Goal: Task Accomplishment & Management: Manage account settings

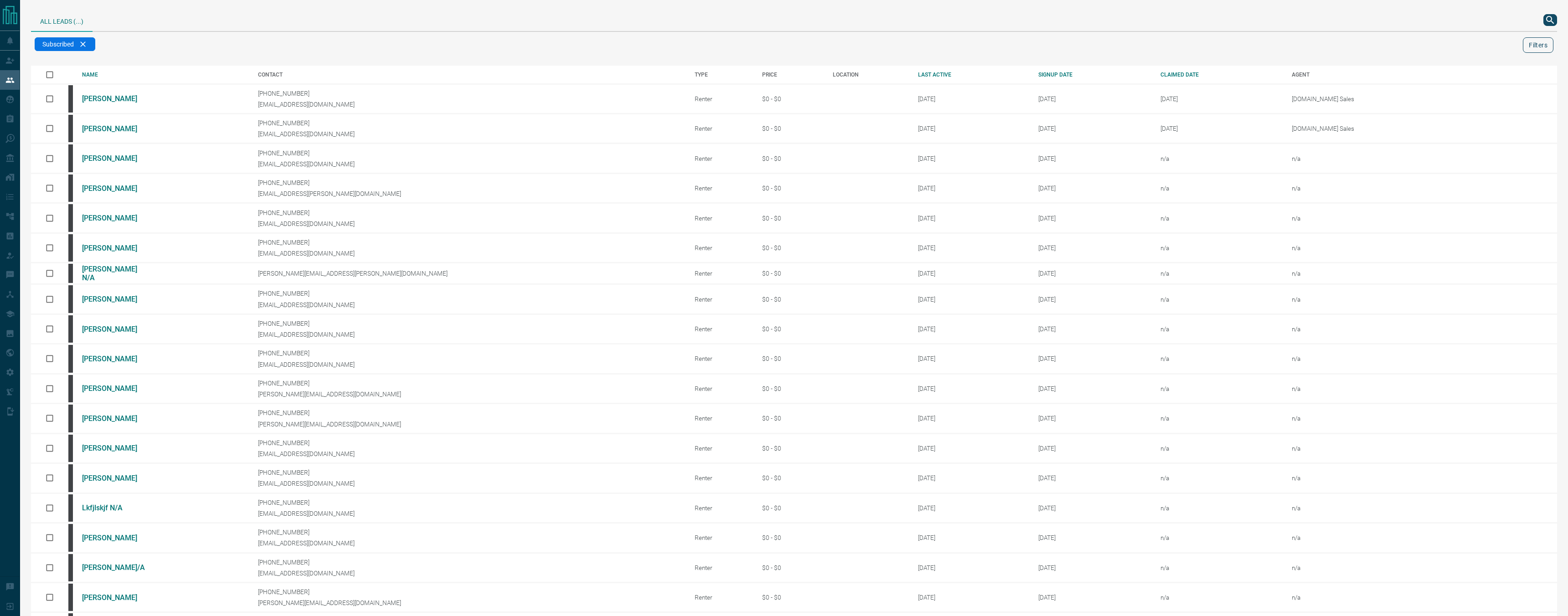
click at [1545, 51] on button "Filters" at bounding box center [1538, 45] width 31 height 16
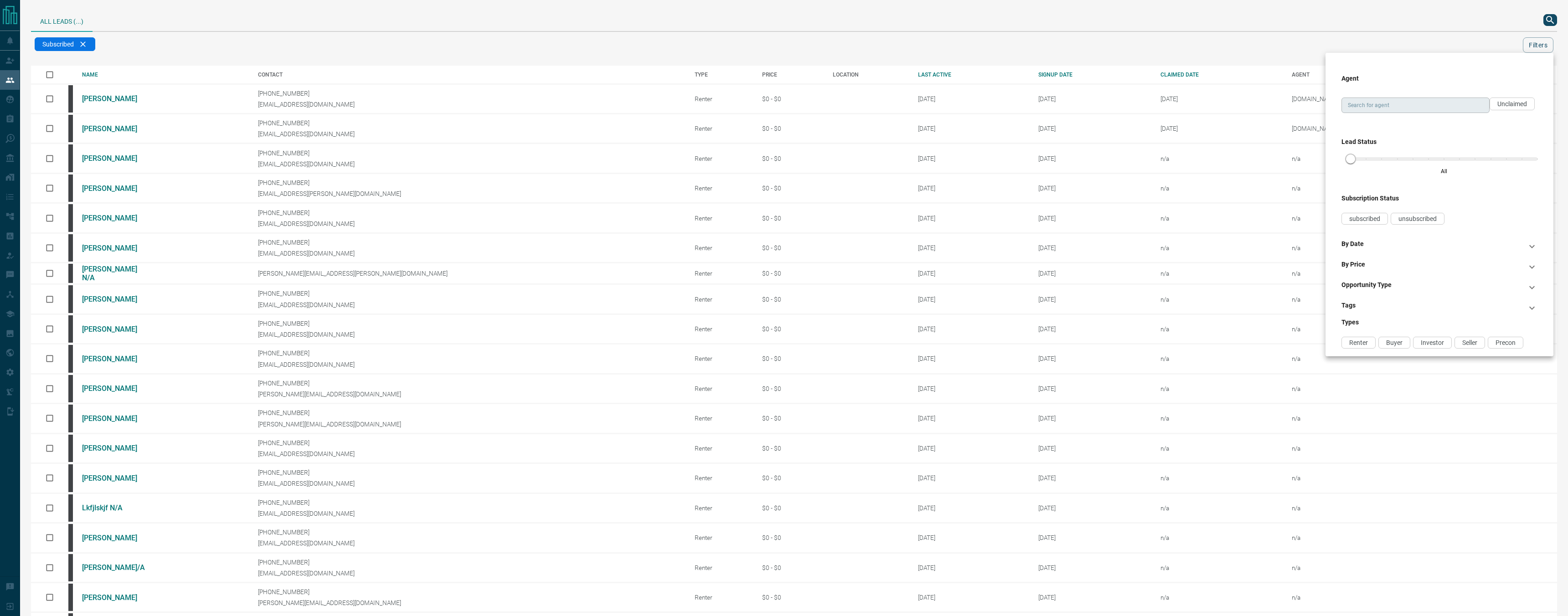
click at [1449, 112] on div "Search for agent" at bounding box center [1415, 105] width 148 height 16
click at [1438, 125] on li "[DOMAIN_NAME] Sales Team" at bounding box center [1415, 123] width 148 height 13
type input "**********"
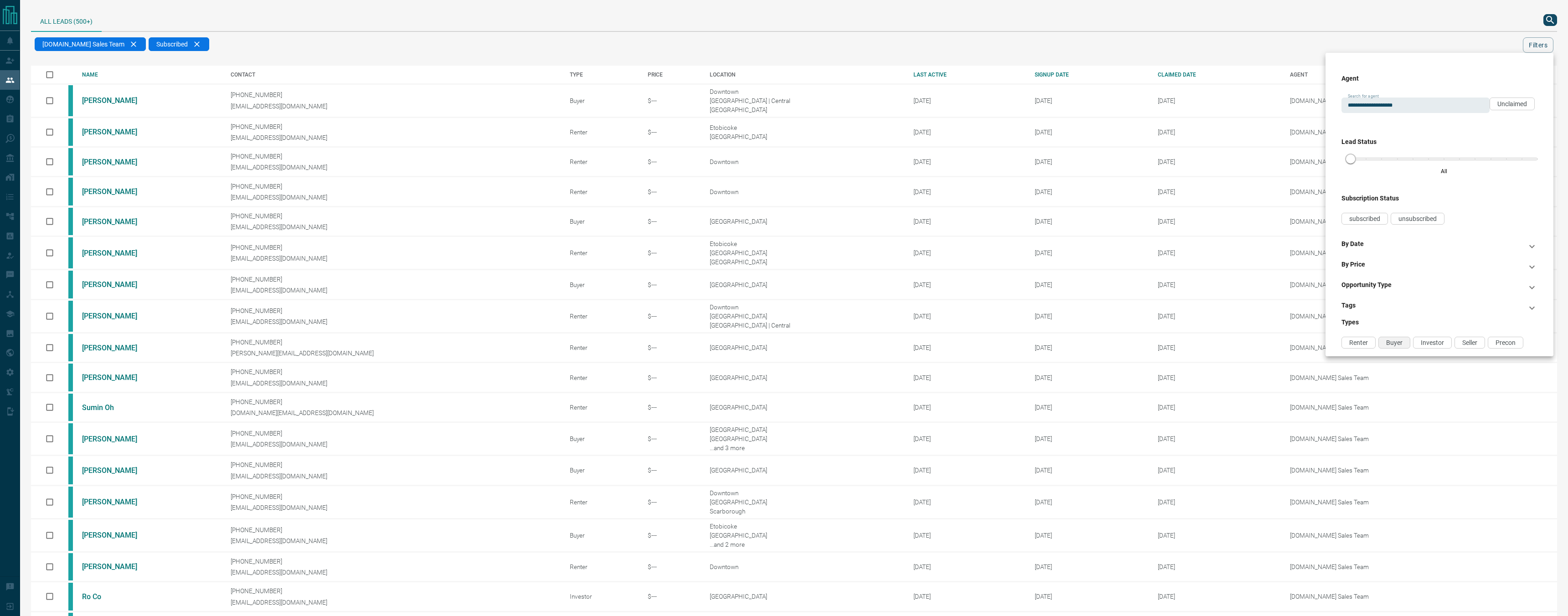
click at [1397, 346] on div "Buyer" at bounding box center [1394, 342] width 32 height 12
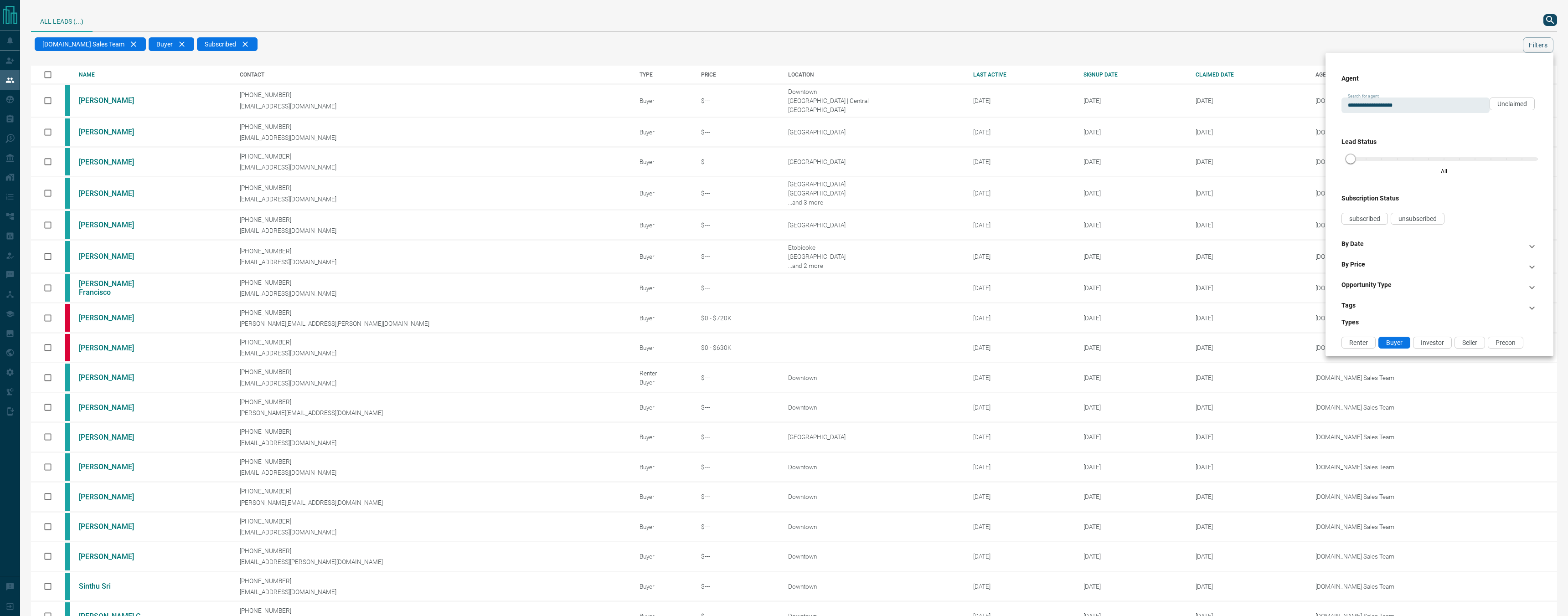
click at [923, 40] on div at bounding box center [784, 308] width 1568 height 616
click at [973, 76] on div "LAST ACTIVE" at bounding box center [1021, 74] width 97 height 6
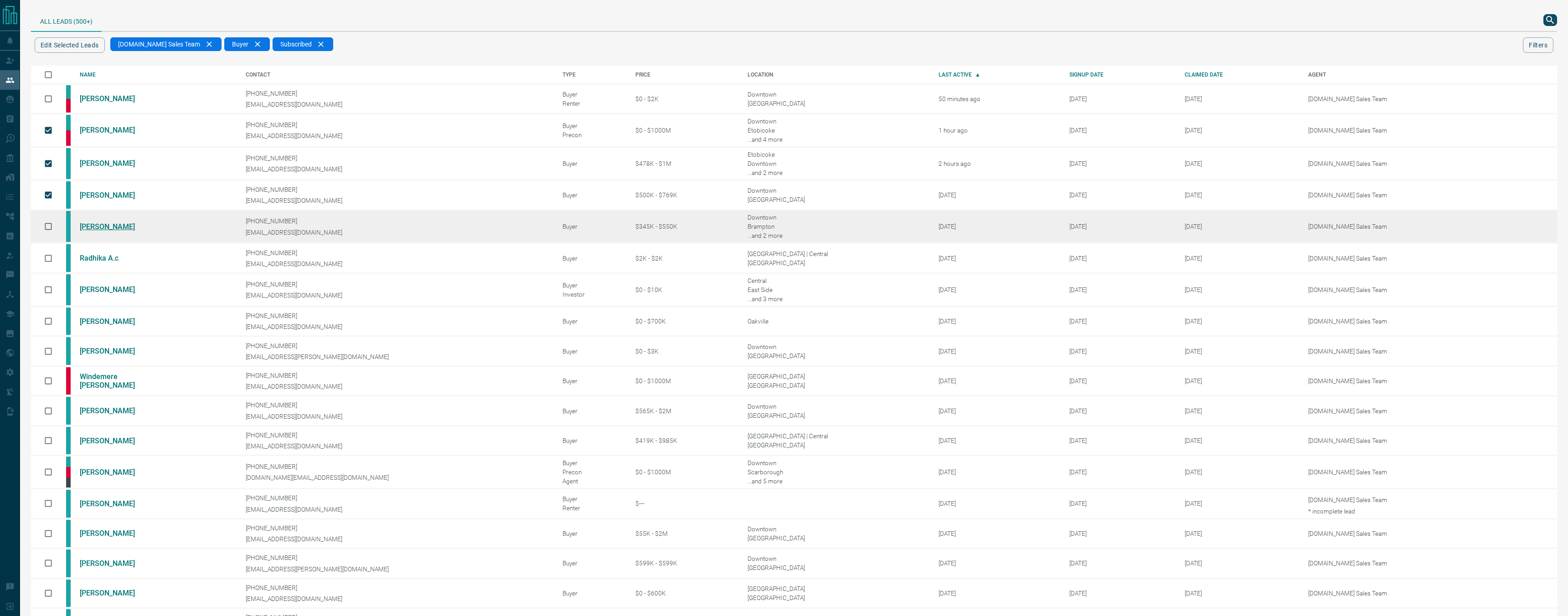
click at [104, 226] on link "[PERSON_NAME]" at bounding box center [114, 226] width 68 height 9
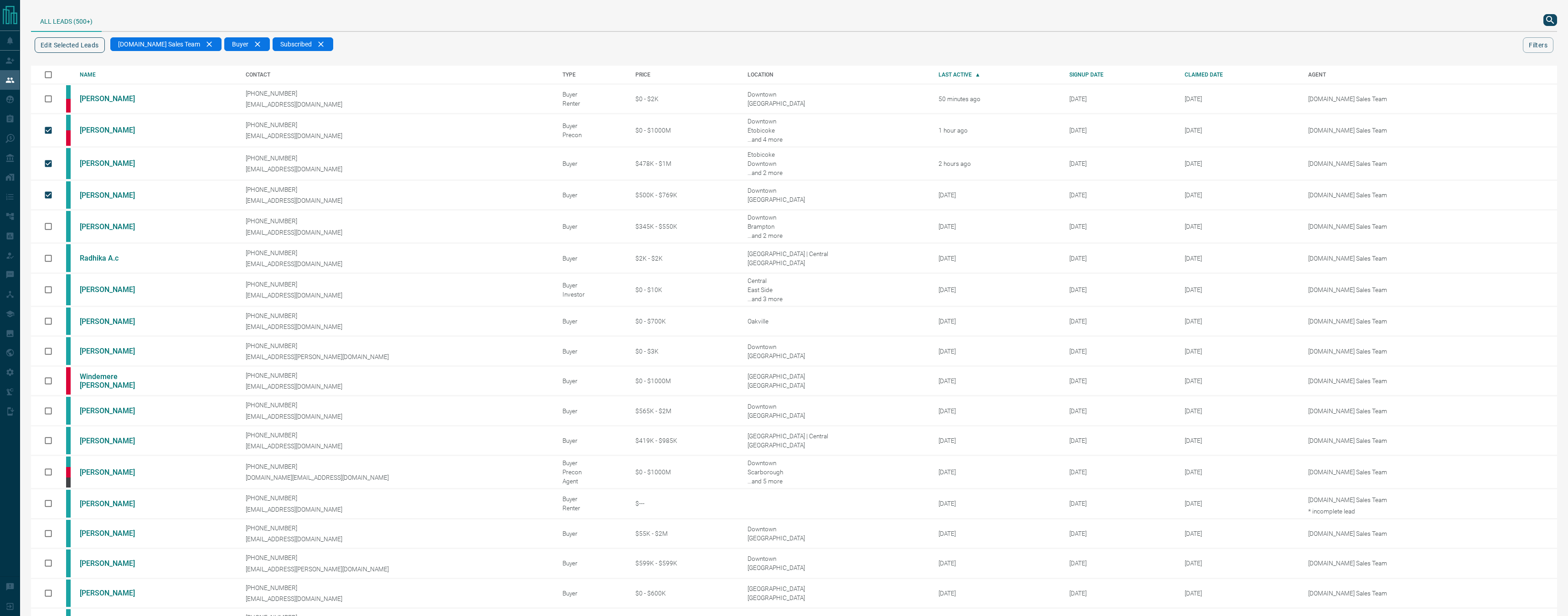
click at [97, 51] on button "Edit Selected Leads" at bounding box center [70, 45] width 70 height 16
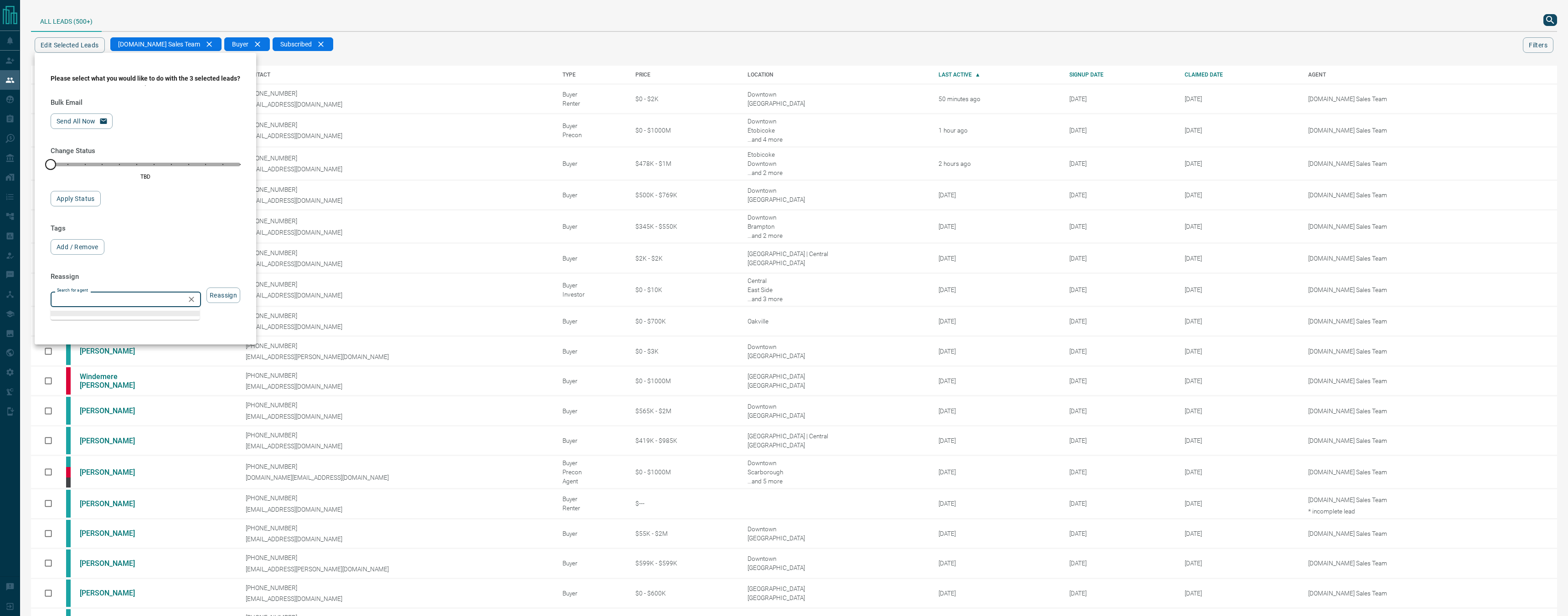
click at [123, 302] on input "Search for agent" at bounding box center [118, 299] width 130 height 10
click at [119, 410] on li "[DOMAIN_NAME] Sales Team" at bounding box center [125, 413] width 149 height 13
type input "**********"
click at [218, 300] on button "Reassign" at bounding box center [223, 296] width 34 height 16
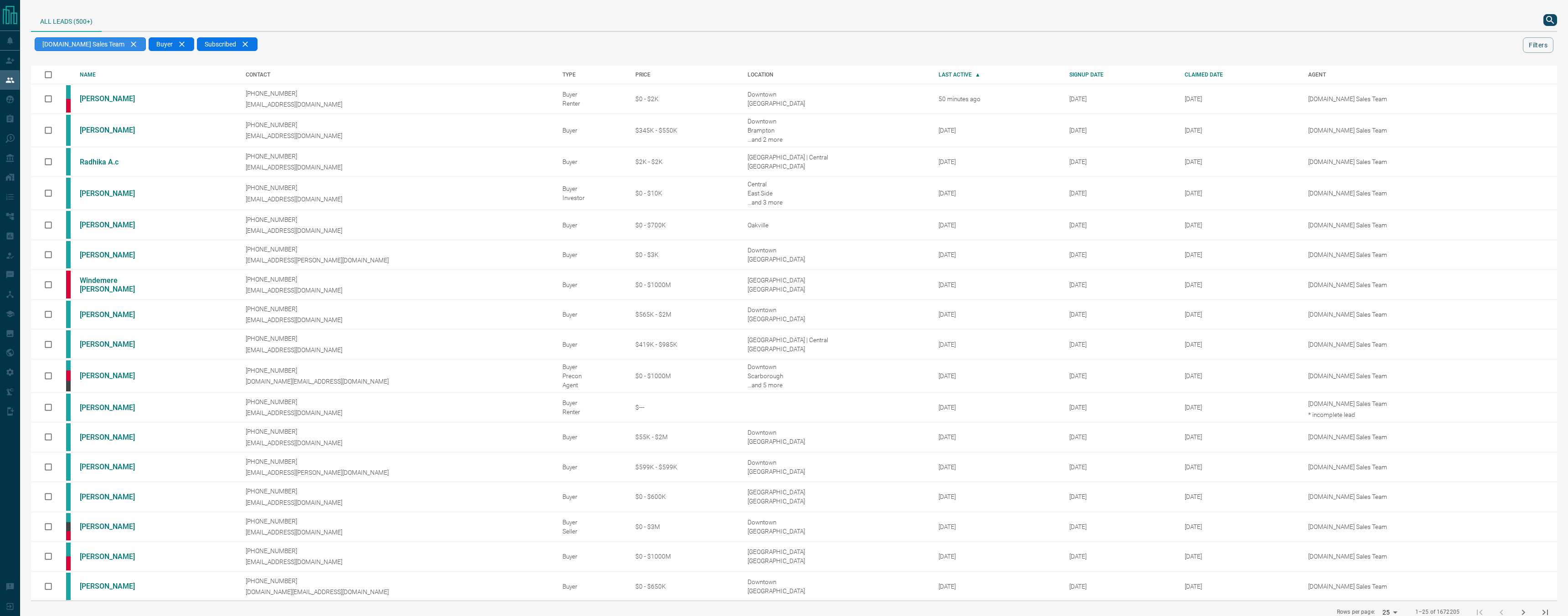
click at [117, 44] on div "[DOMAIN_NAME] Sales Team" at bounding box center [90, 43] width 112 height 13
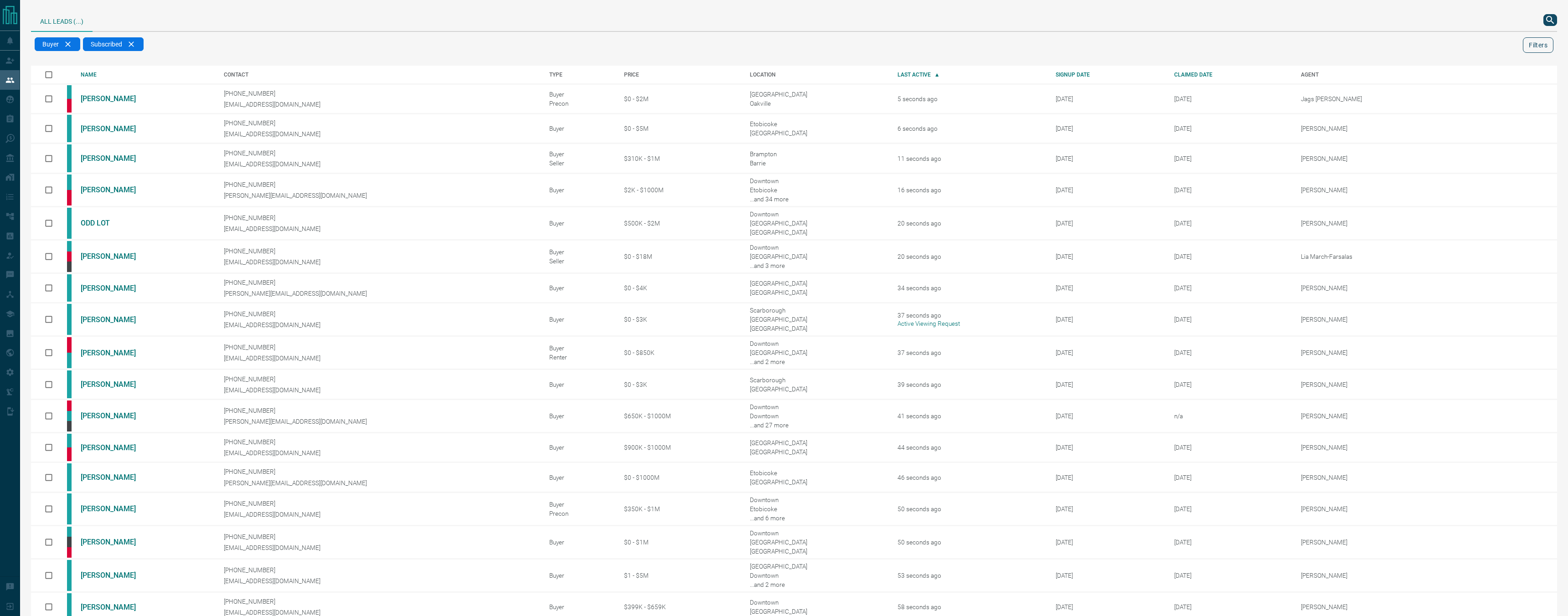
click at [1547, 43] on button "Filters" at bounding box center [1538, 45] width 31 height 16
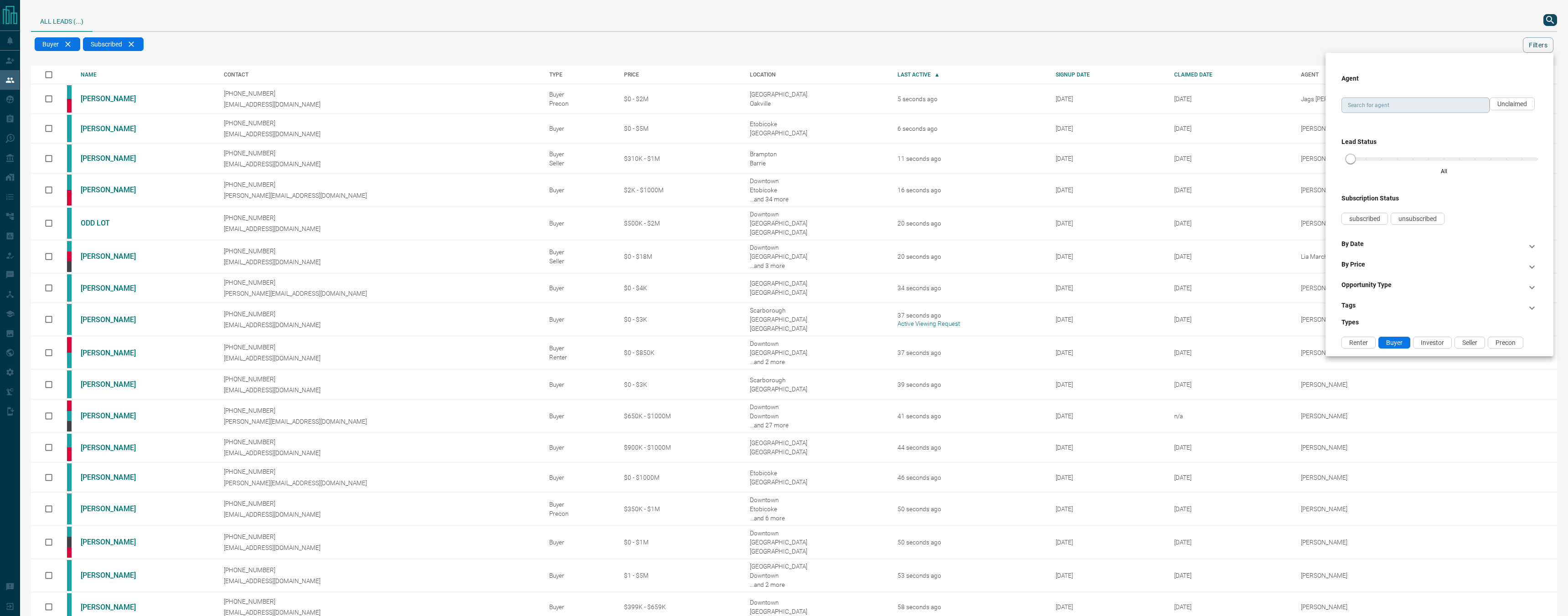
click at [1429, 103] on input "Search for agent" at bounding box center [1415, 105] width 142 height 10
click at [1433, 180] on li "[PERSON_NAME] Sales Team" at bounding box center [1415, 178] width 148 height 13
type input "**********"
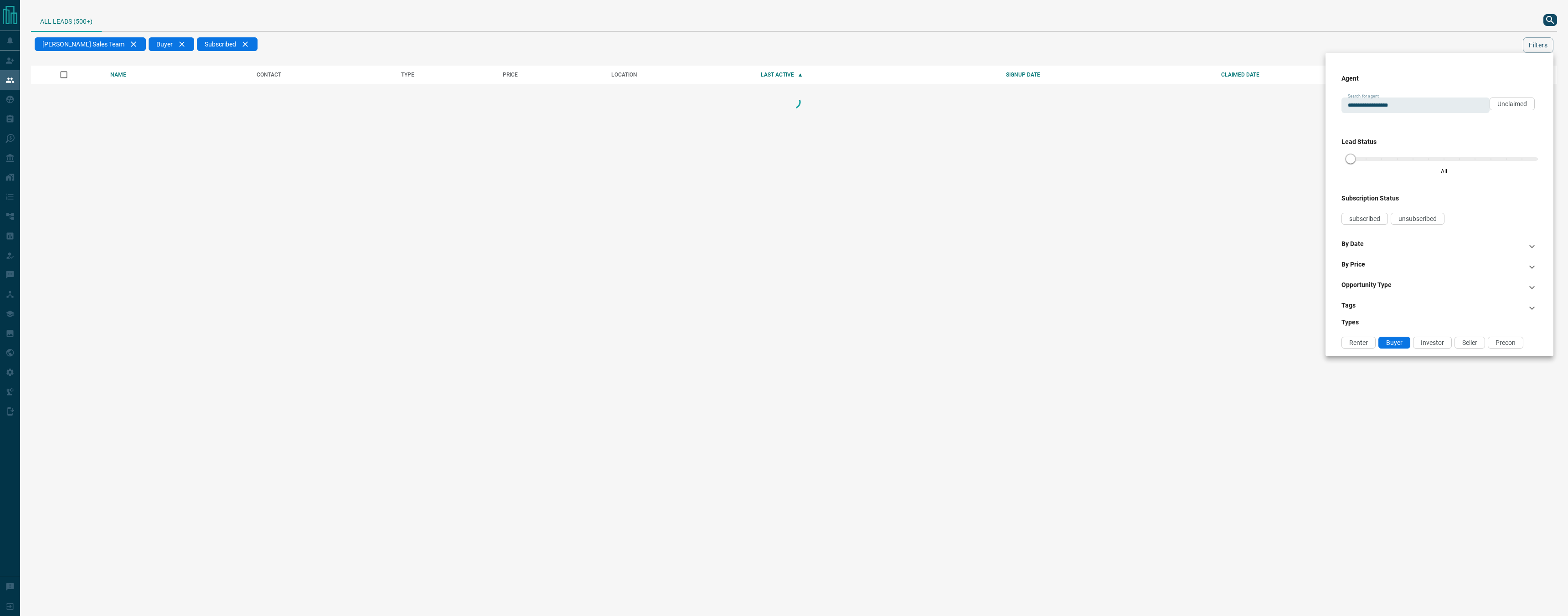
click at [1237, 40] on div at bounding box center [784, 308] width 1568 height 616
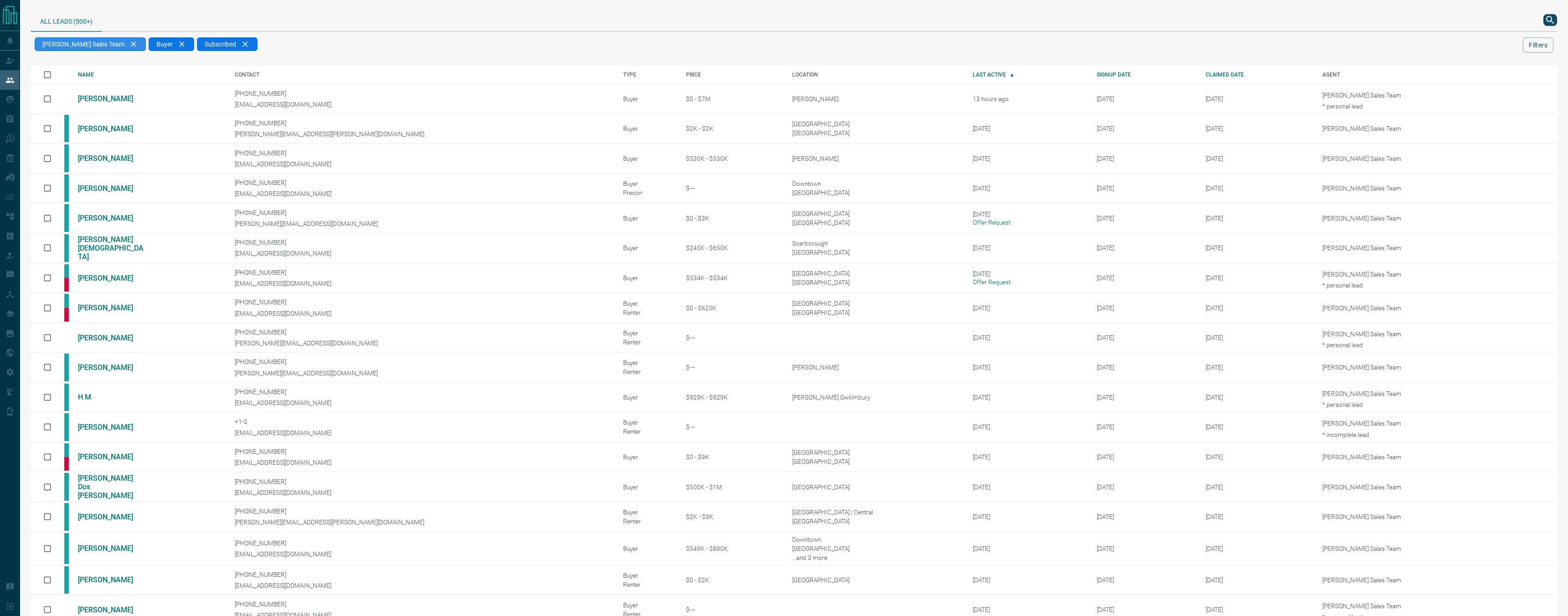
click at [110, 45] on div "[PERSON_NAME] Sales Team" at bounding box center [90, 43] width 112 height 13
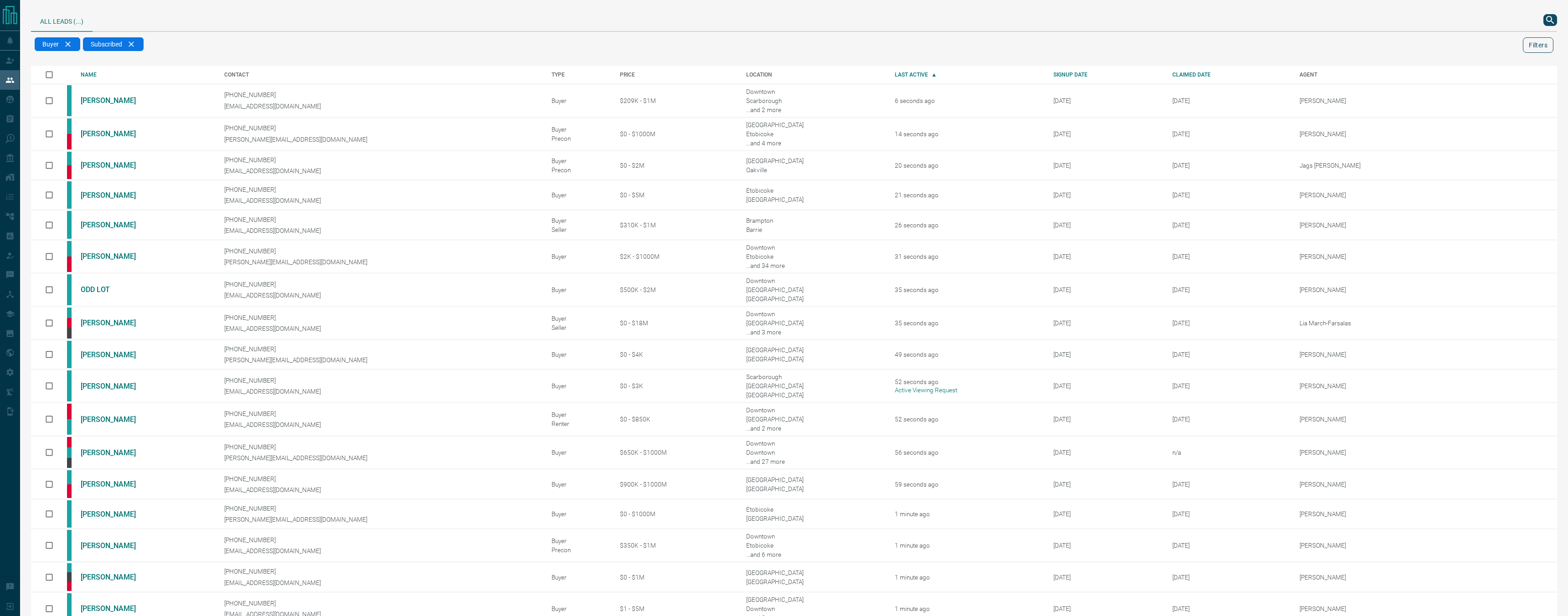
click at [1548, 34] on div "All Leads (...) Buyer Subscribed Filters" at bounding box center [793, 32] width 1526 height 44
click at [1547, 40] on button "Filters" at bounding box center [1538, 45] width 31 height 16
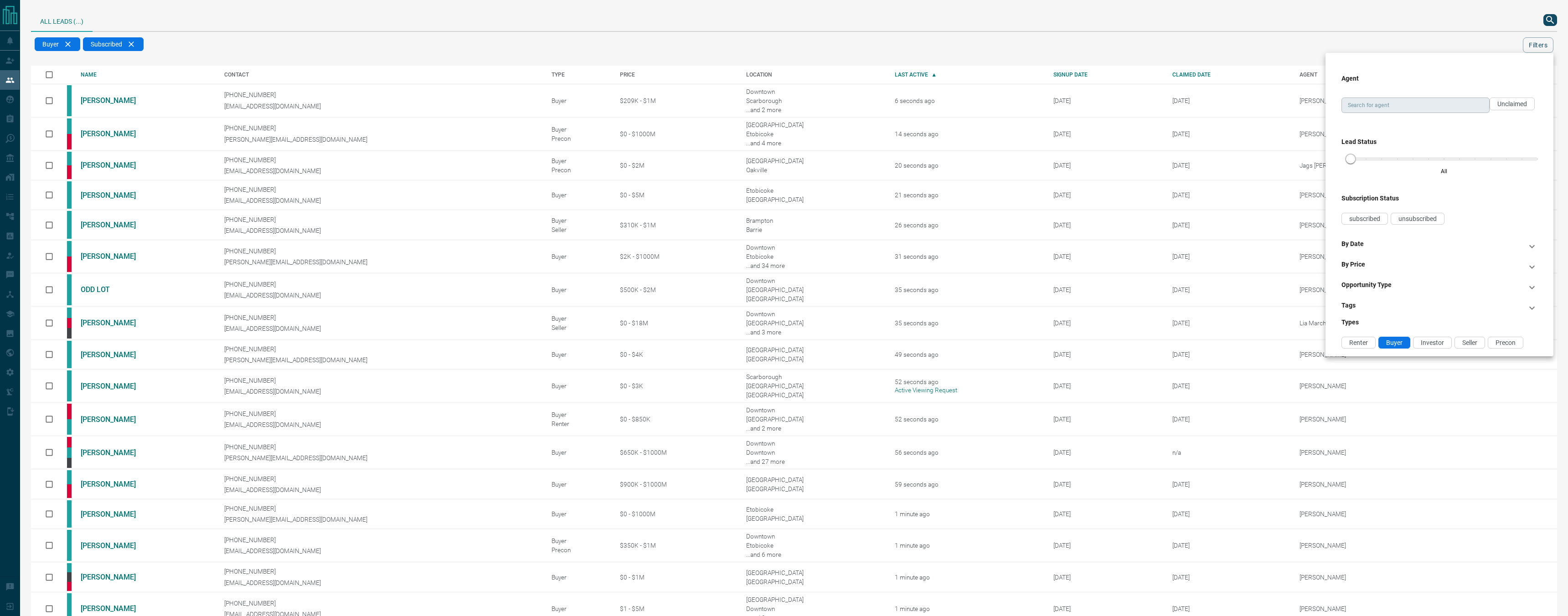
click at [1426, 104] on input "Search for agent" at bounding box center [1415, 105] width 142 height 10
click at [1428, 136] on li "[PERSON_NAME] Call Sessions" at bounding box center [1415, 137] width 148 height 13
type input "**********"
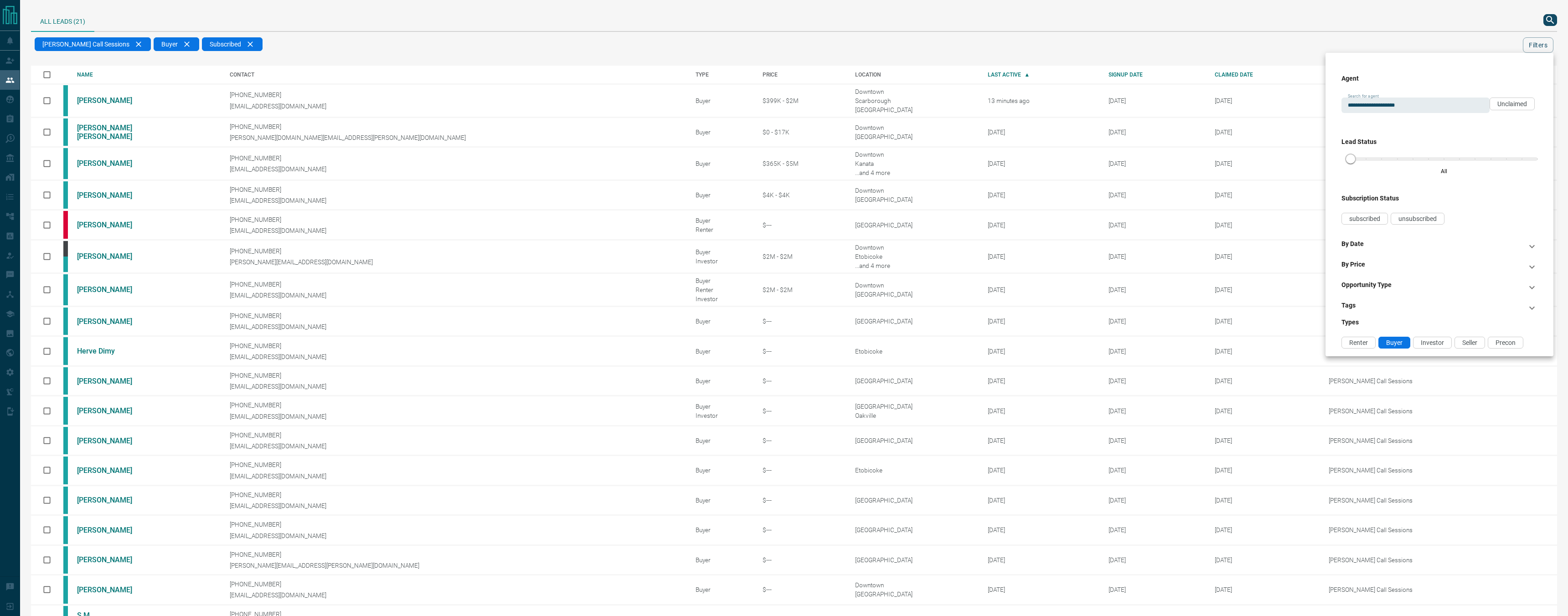
click at [1013, 33] on div at bounding box center [784, 308] width 1568 height 616
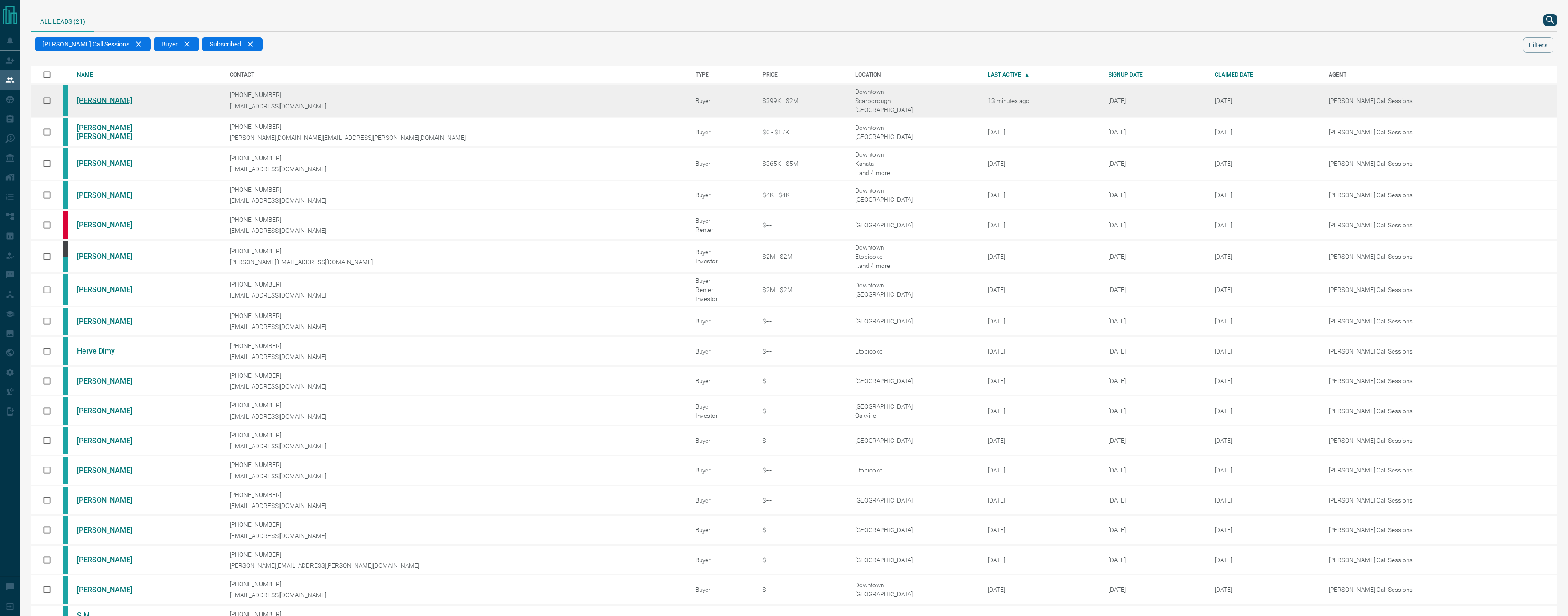
click at [101, 103] on link "[PERSON_NAME]" at bounding box center [111, 100] width 68 height 9
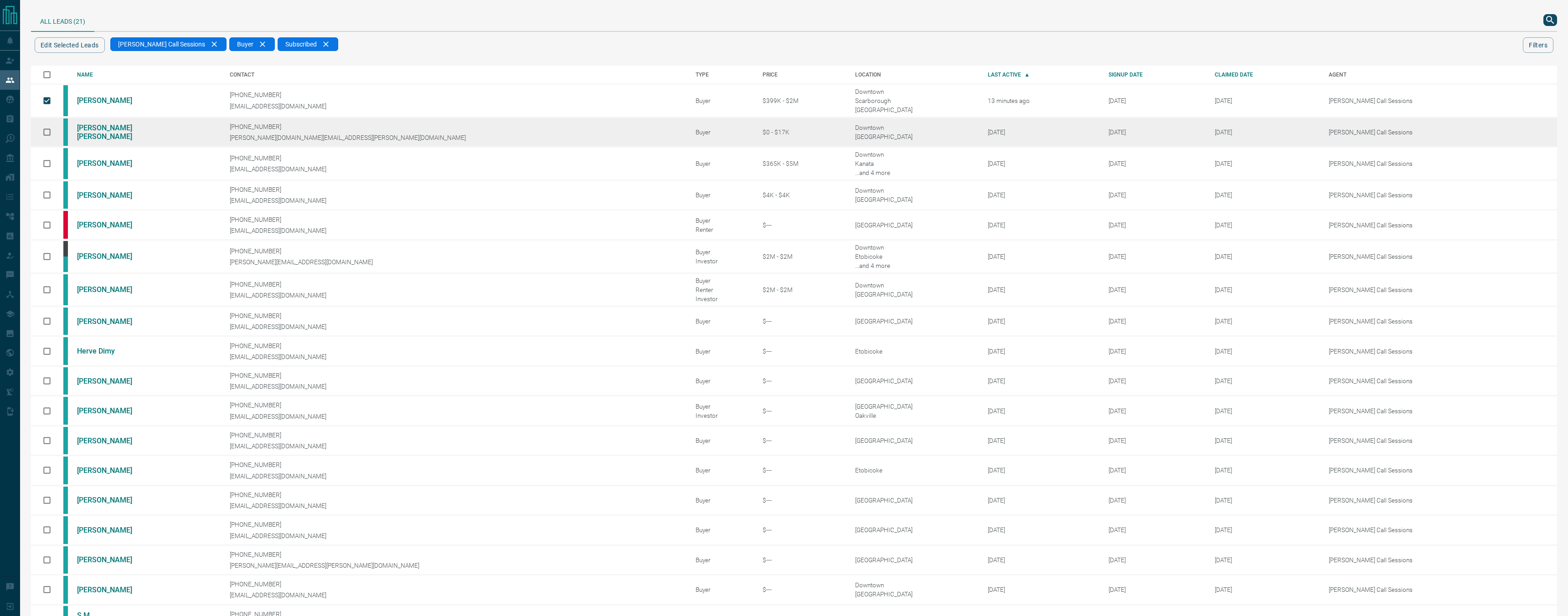
click at [112, 126] on td "[PERSON_NAME] [PERSON_NAME]" at bounding box center [139, 131] width 153 height 29
click at [130, 132] on link "[PERSON_NAME] [PERSON_NAME]" at bounding box center [111, 132] width 68 height 17
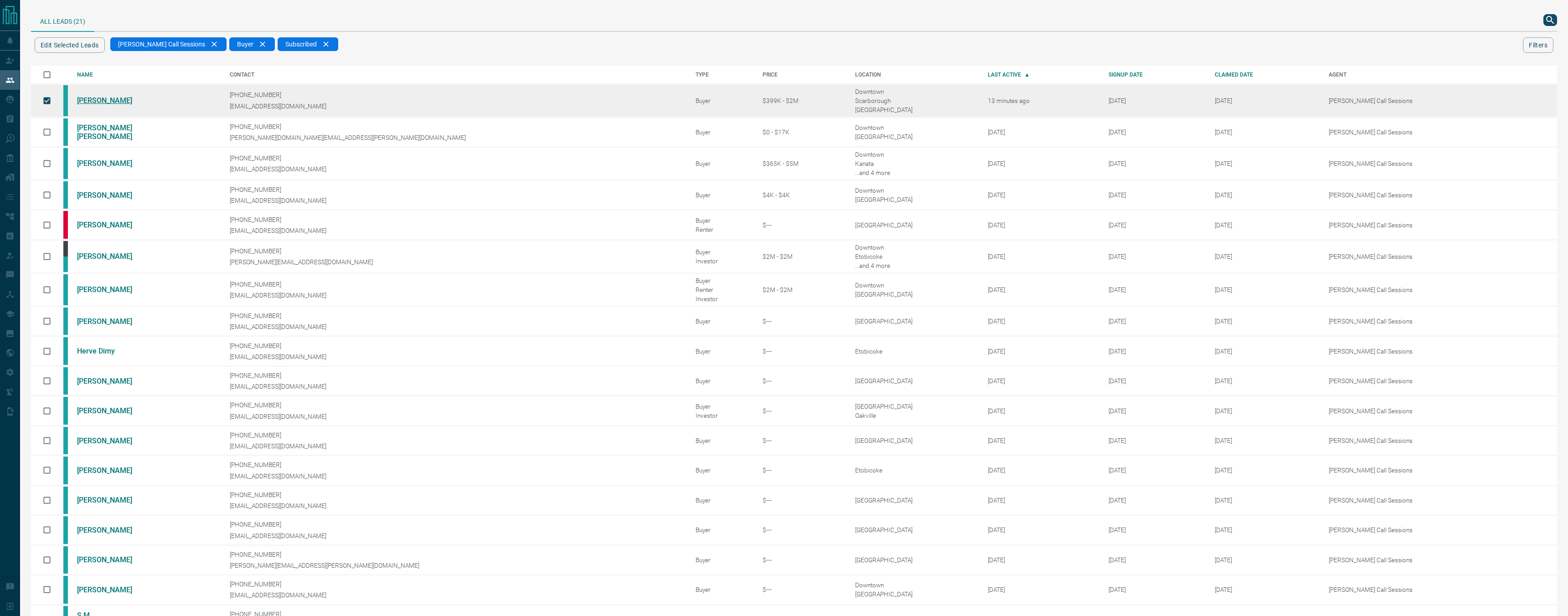
click at [103, 101] on link "[PERSON_NAME]" at bounding box center [111, 100] width 68 height 9
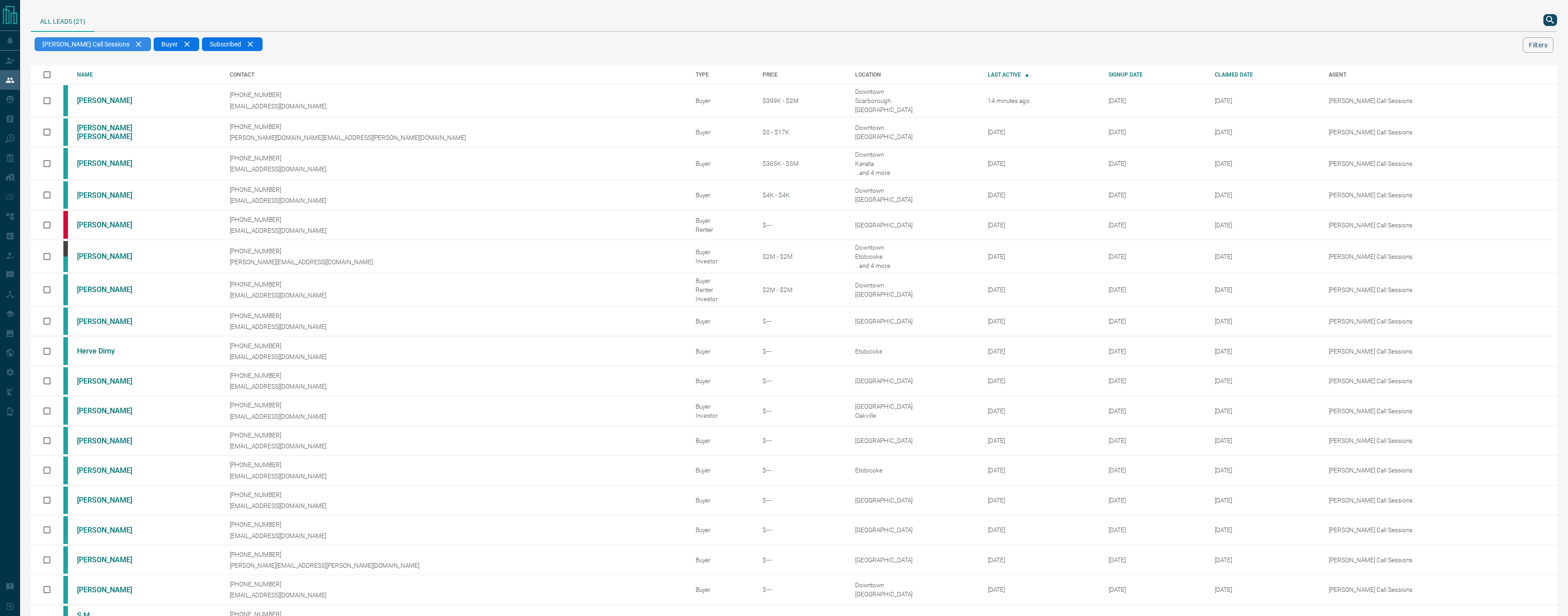
click at [120, 43] on div "[PERSON_NAME] Call Sessions" at bounding box center [93, 43] width 116 height 13
